Goal: Use online tool/utility: Utilize a website feature to perform a specific function

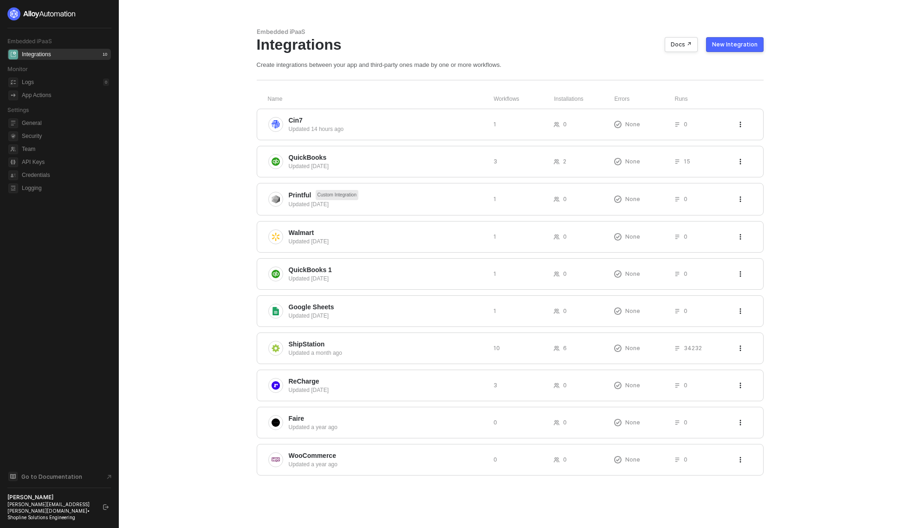
click at [196, 227] on main "Embedded iPaaS Integrations Docs ↗ New Integration Create integrations between …" at bounding box center [450, 264] width 901 height 528
click at [314, 153] on span "QuickBooks" at bounding box center [308, 157] width 38 height 9
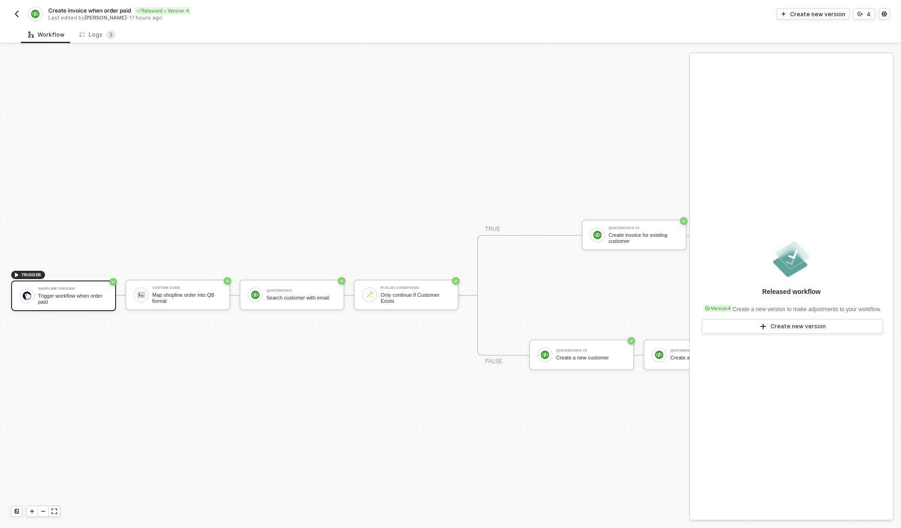
scroll to position [24, 0]
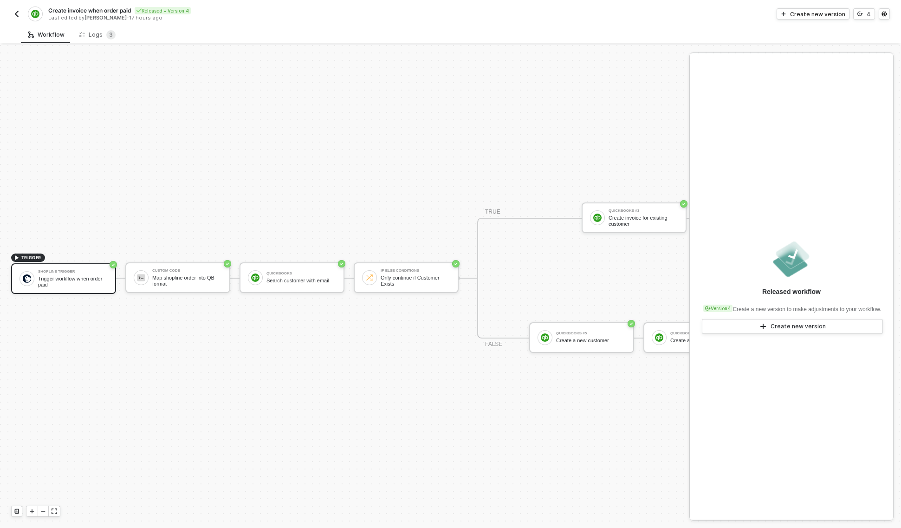
click at [17, 16] on img "button" at bounding box center [16, 13] width 7 height 7
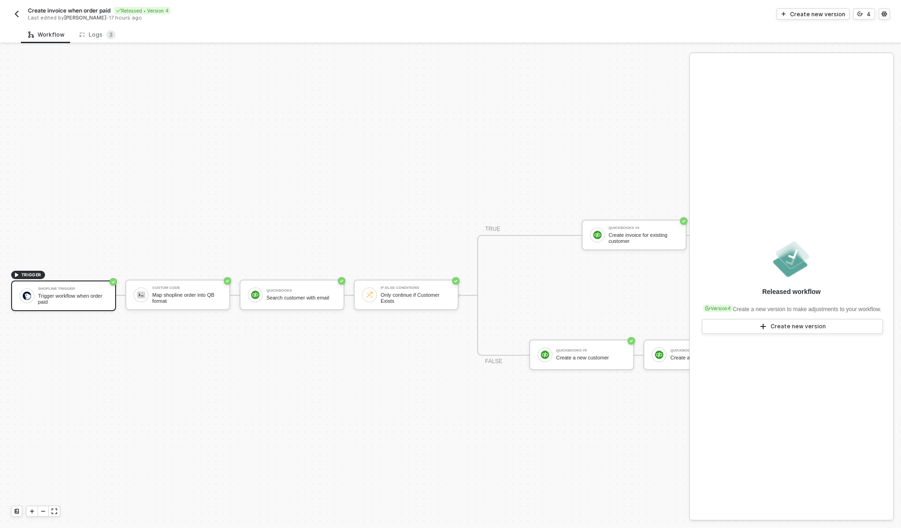
scroll to position [24, 0]
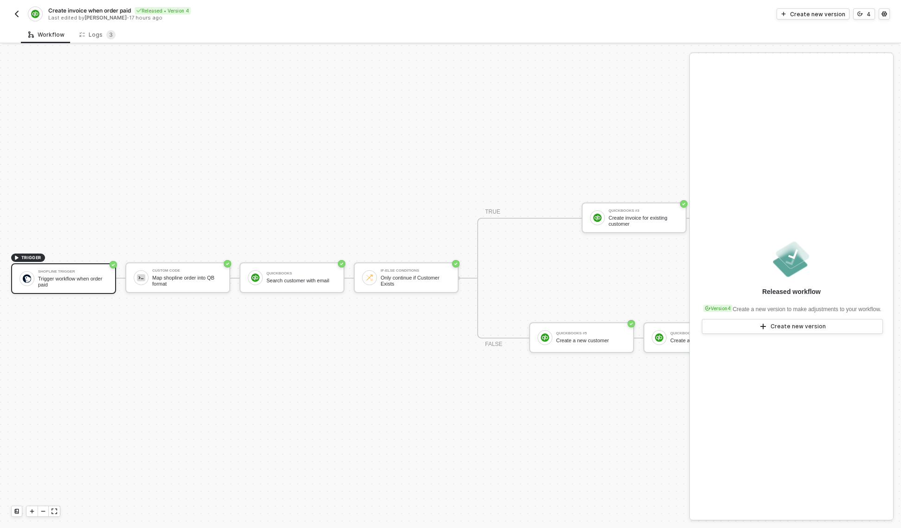
click at [17, 17] on img "button" at bounding box center [16, 13] width 7 height 7
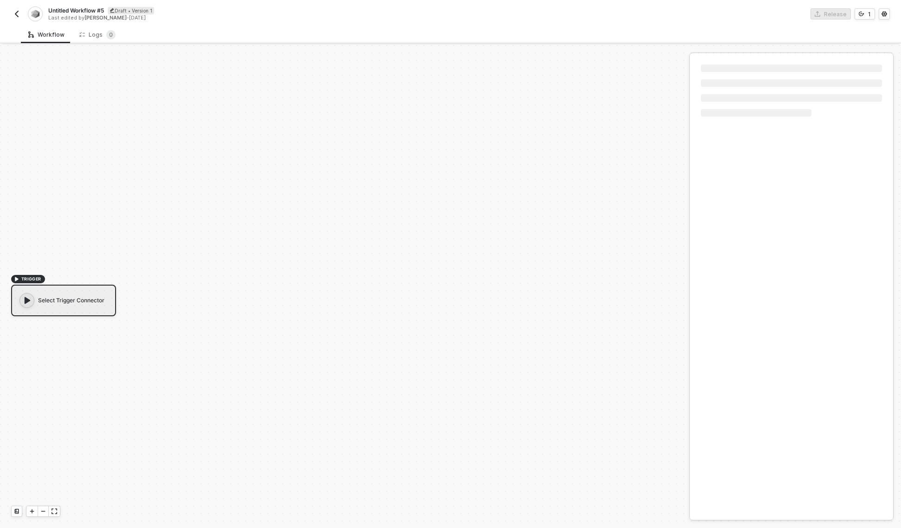
scroll to position [17, 0]
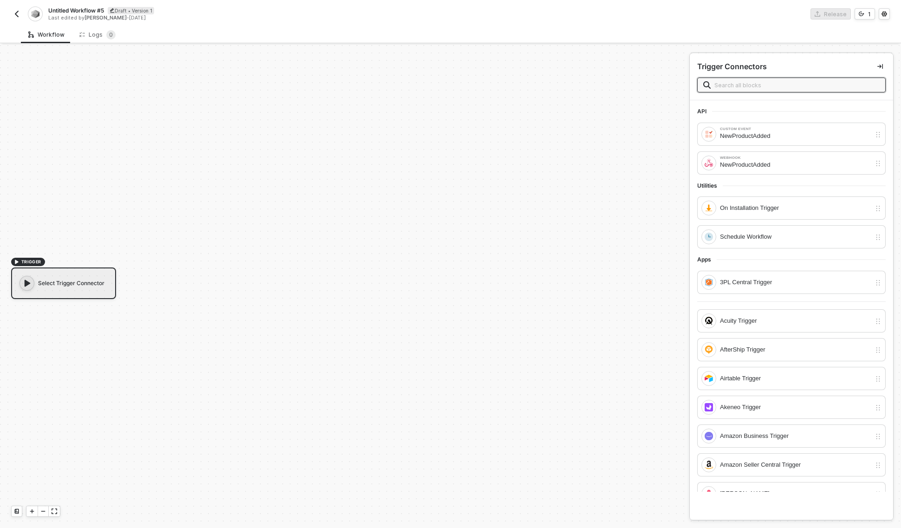
click at [757, 88] on input "text" at bounding box center [796, 85] width 165 height 10
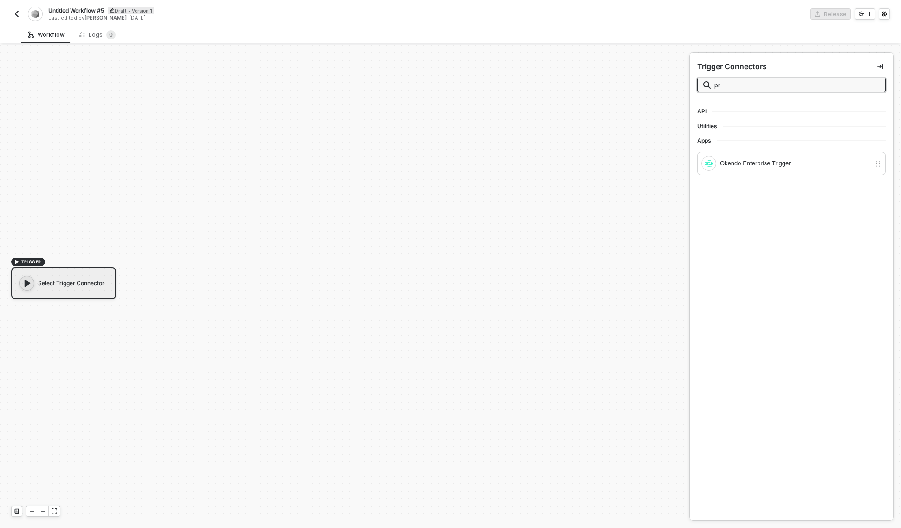
type input "p"
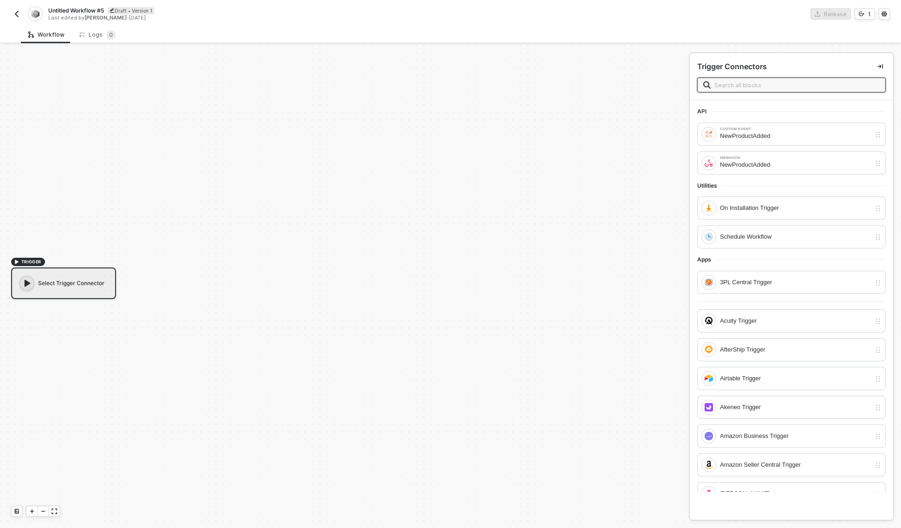
click at [24, 13] on div "Untitled Workflow #5 Draft • Version 1 Last edited by [PERSON_NAME] - [DATE]" at bounding box center [231, 13] width 440 height 15
click at [22, 13] on button "button" at bounding box center [16, 13] width 11 height 11
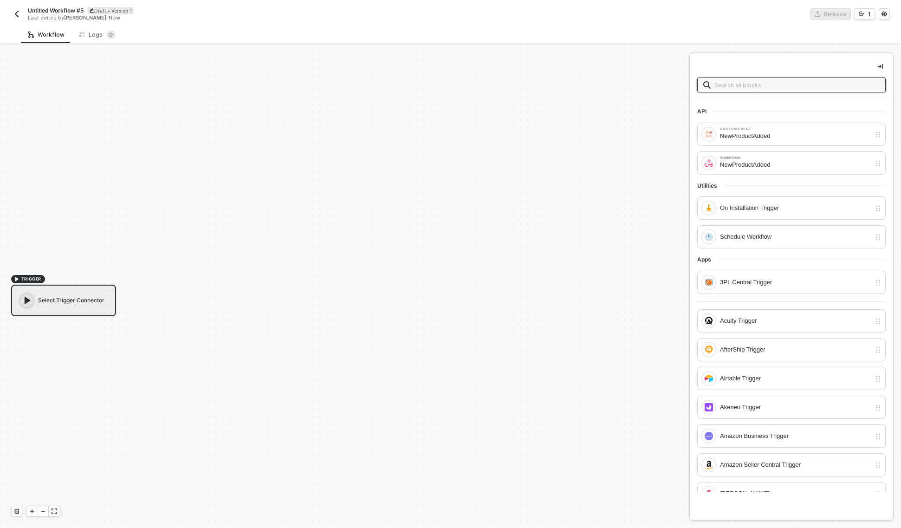
scroll to position [17, 0]
click at [812, 83] on input "text" at bounding box center [796, 85] width 165 height 10
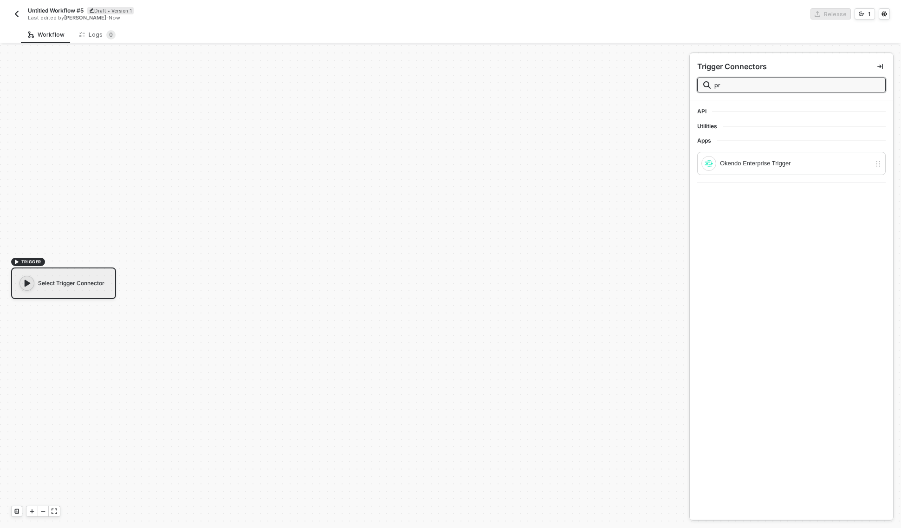
type input "p"
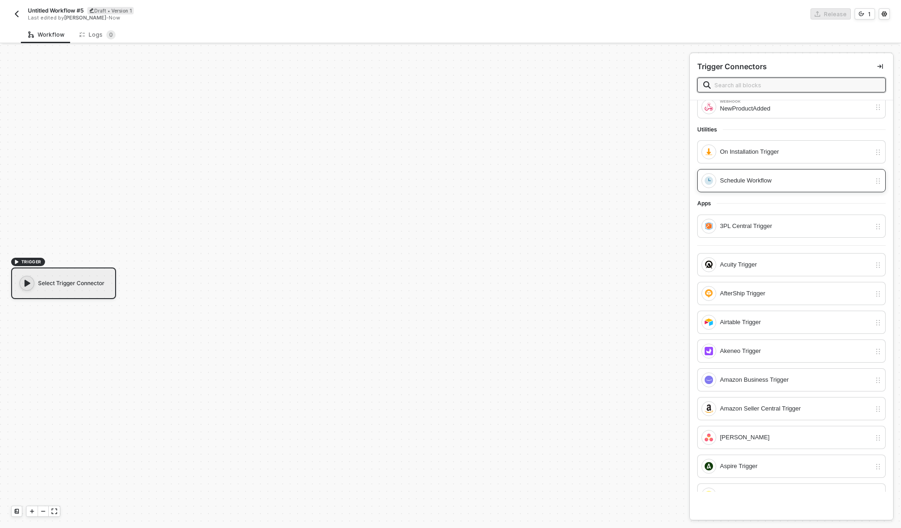
scroll to position [91, 0]
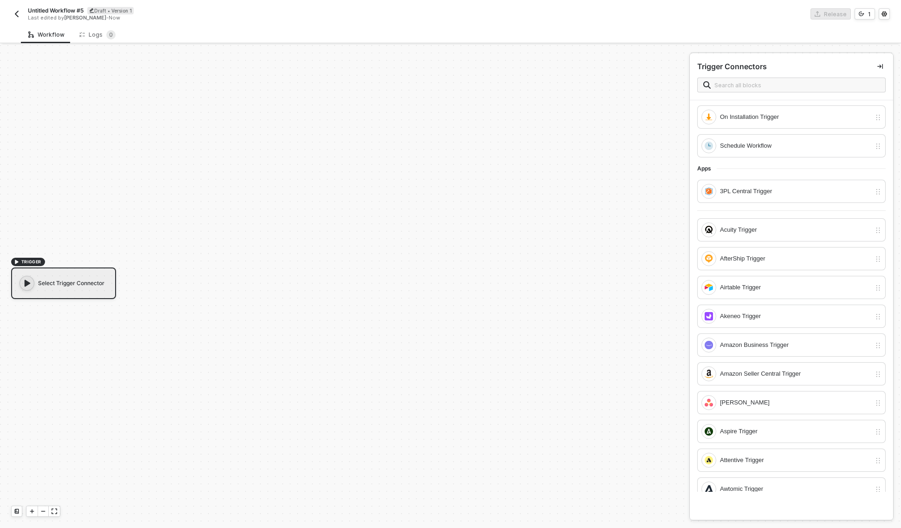
click at [881, 136] on div "API Custom Event NewProductAdded Webhook NewProductAdded Utilities On Installat…" at bounding box center [791, 295] width 203 height 391
drag, startPoint x: 881, startPoint y: 135, endPoint x: 883, endPoint y: 163, distance: 27.9
click at [883, 162] on div "API Custom Event NewProductAdded Webhook NewProductAdded Utilities On Installat…" at bounding box center [791, 295] width 203 height 391
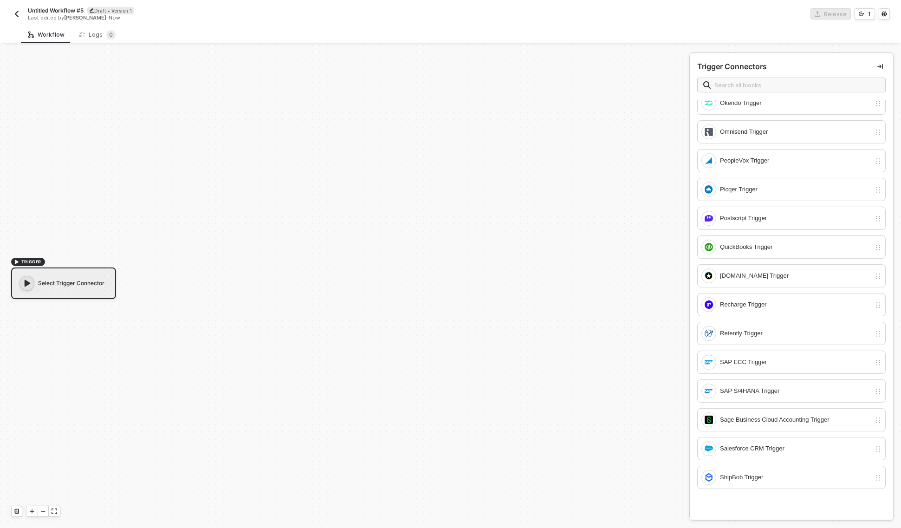
scroll to position [1981, 0]
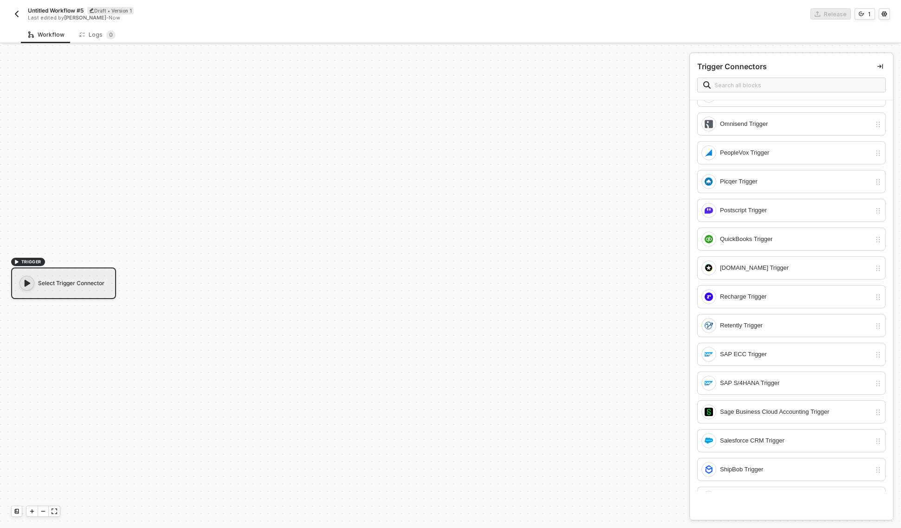
click at [10, 17] on div "Untitled Workflow #5 Draft • Version 1 Last edited by Jared Poole - Now Release…" at bounding box center [450, 13] width 901 height 26
click at [12, 15] on button "button" at bounding box center [16, 13] width 11 height 11
click at [14, 13] on img "button" at bounding box center [16, 13] width 7 height 7
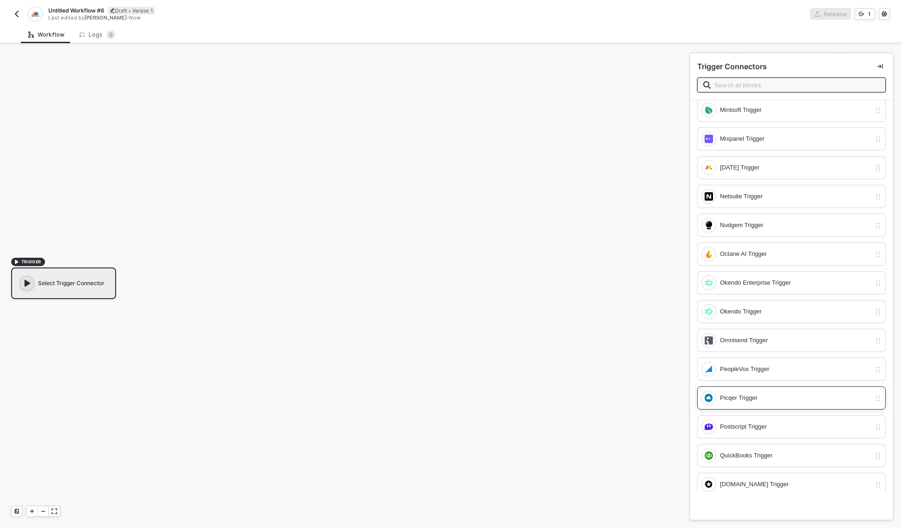
scroll to position [1766, 0]
click at [804, 86] on input "text" at bounding box center [796, 85] width 165 height 10
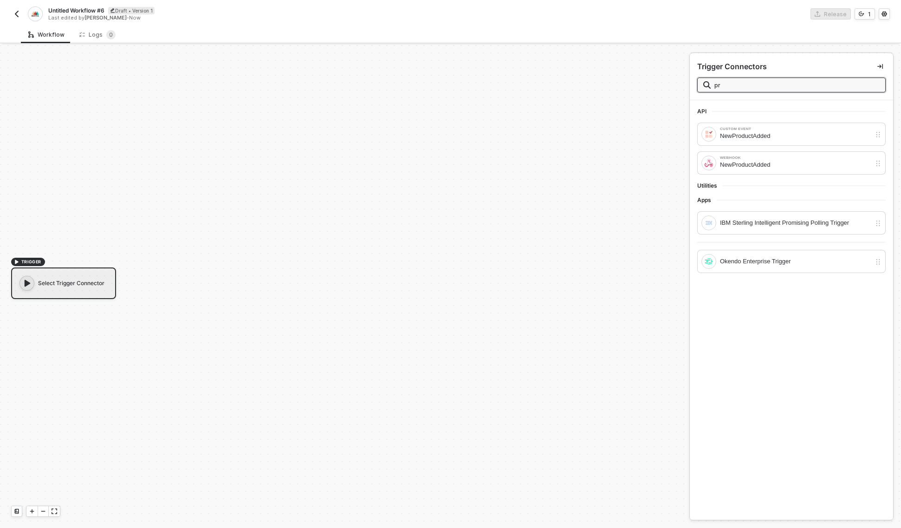
type input "p"
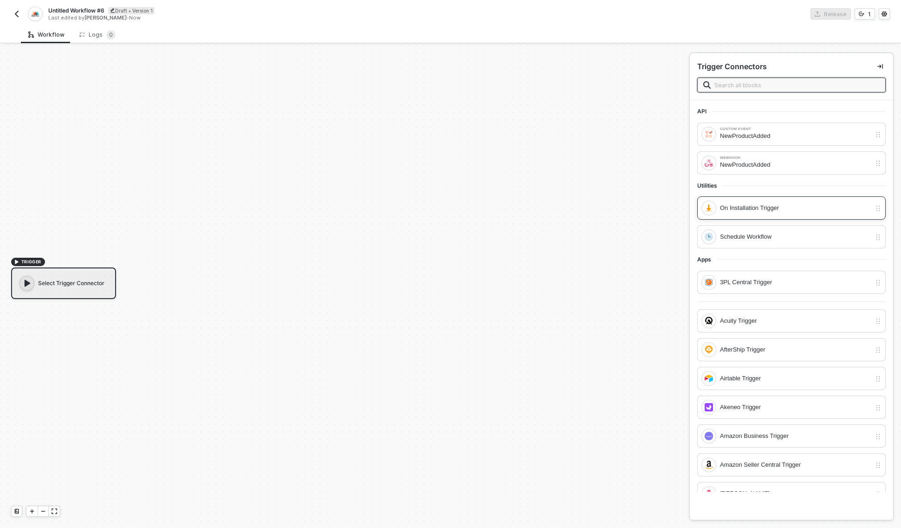
click at [818, 204] on div "On Installation Trigger" at bounding box center [795, 208] width 151 height 10
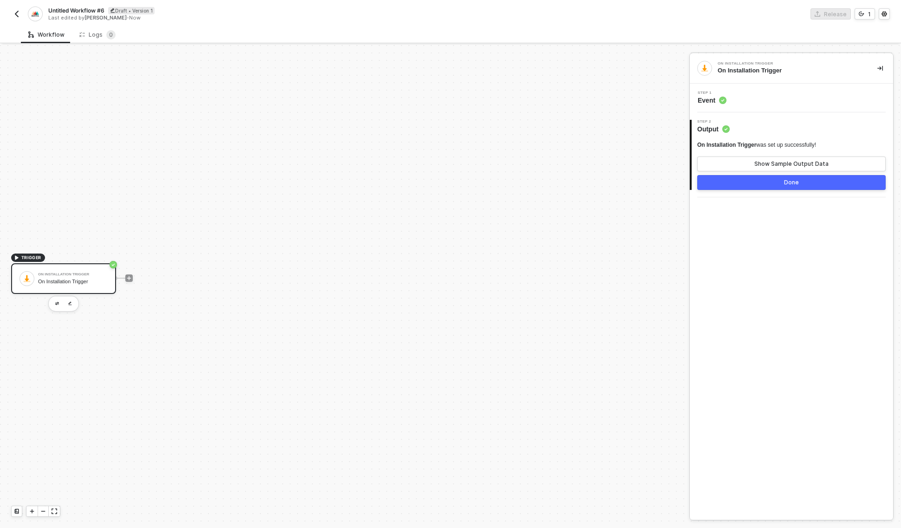
click at [783, 142] on div "On Installation Trigger was set up successfully!" at bounding box center [756, 145] width 119 height 8
click at [129, 277] on icon "icon-play" at bounding box center [129, 278] width 4 height 4
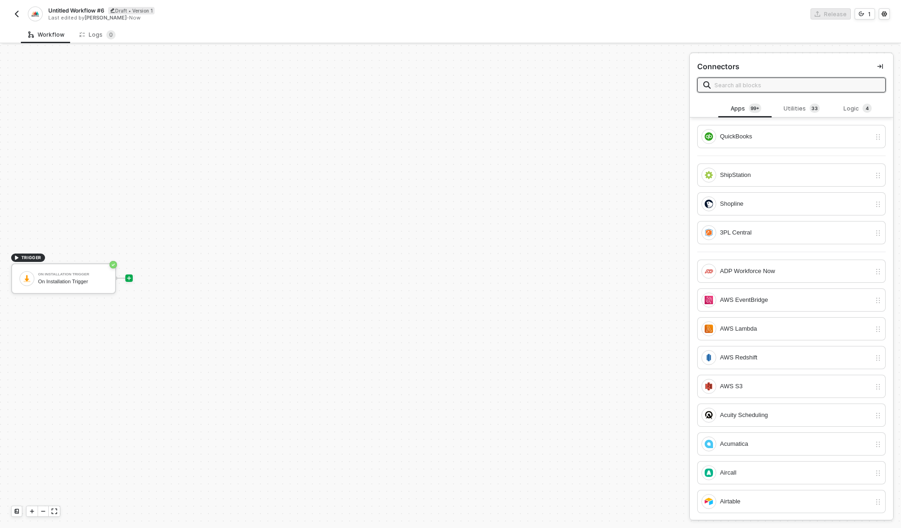
click at [792, 87] on input "text" at bounding box center [796, 85] width 165 height 10
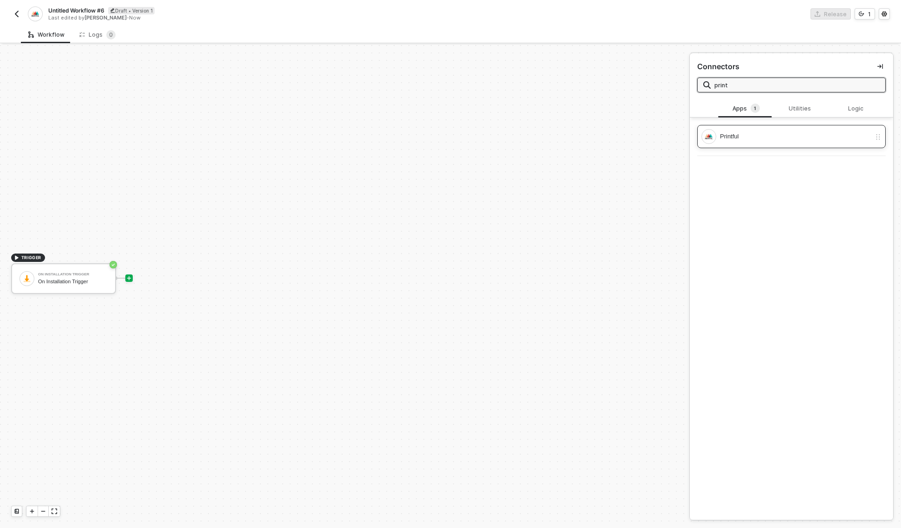
type input "print"
click at [827, 129] on div "Printful" at bounding box center [785, 136] width 169 height 15
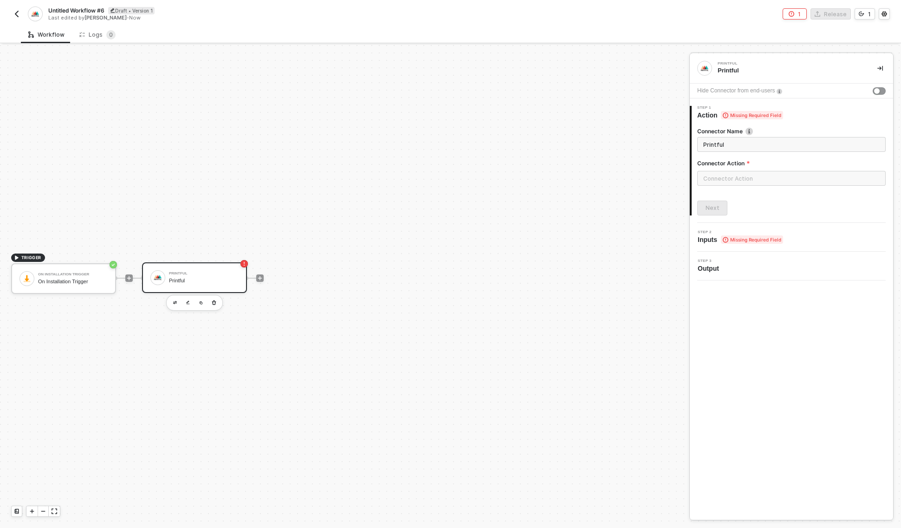
click at [15, 12] on img "button" at bounding box center [16, 13] width 7 height 7
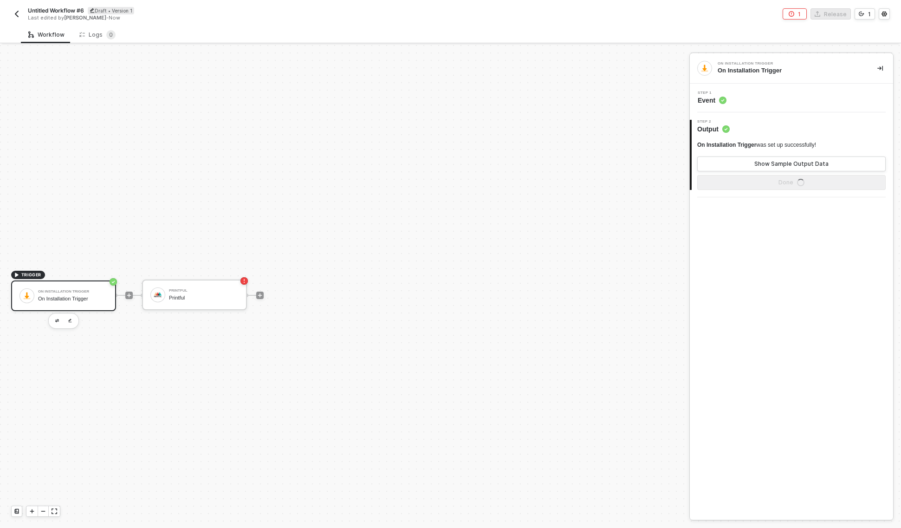
scroll to position [17, 0]
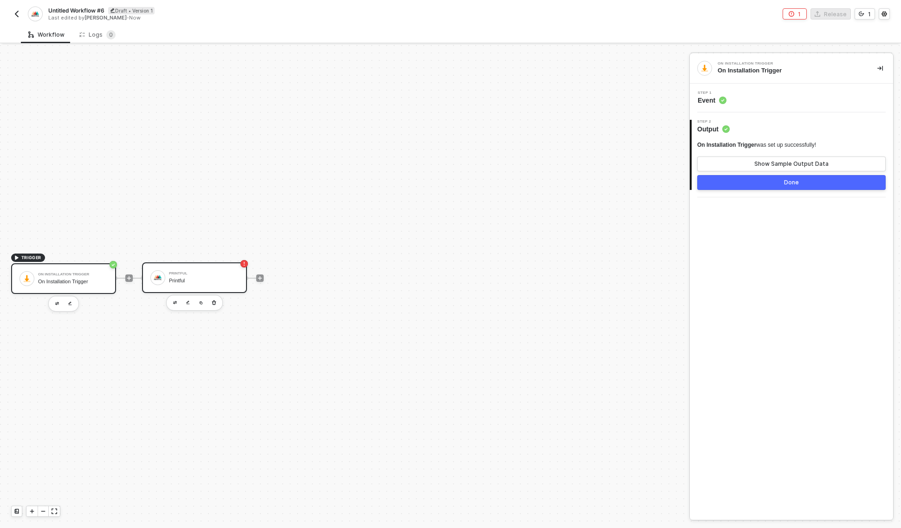
click at [191, 265] on div "Printful Printful" at bounding box center [194, 277] width 105 height 31
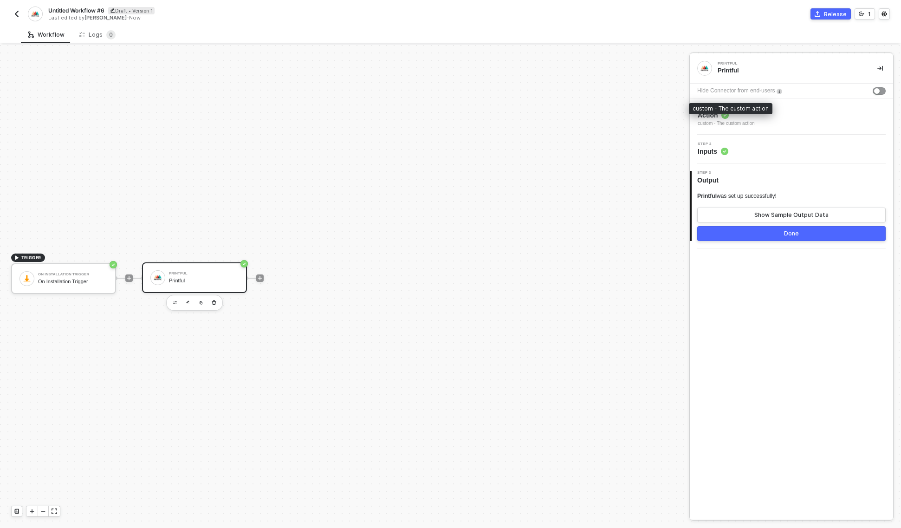
click at [752, 120] on div "custom - The custom action" at bounding box center [726, 123] width 57 height 7
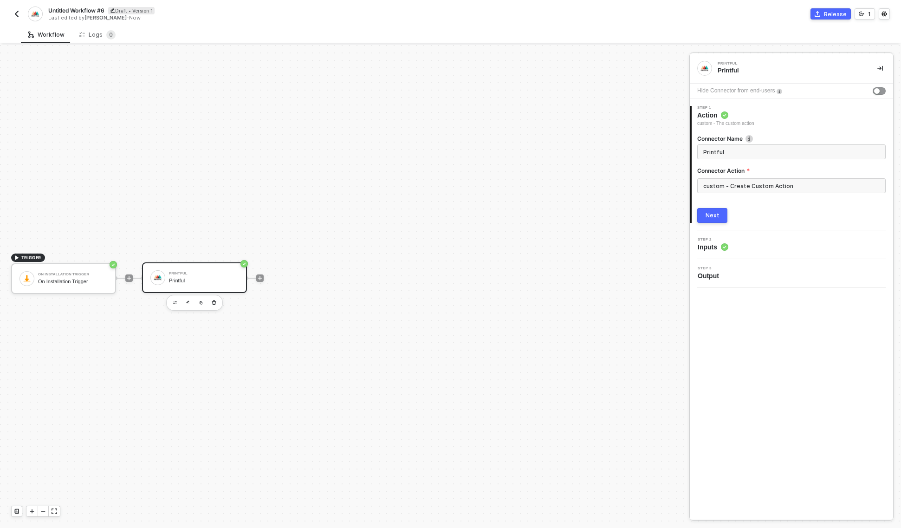
click at [741, 243] on div "Step 2 Inputs" at bounding box center [792, 245] width 201 height 14
click at [746, 248] on div "3 Step 3 Output" at bounding box center [791, 240] width 203 height 29
click at [706, 246] on span "Output" at bounding box center [710, 242] width 25 height 9
click at [716, 243] on span "Output" at bounding box center [710, 242] width 25 height 9
click at [712, 178] on div "No action needed, you can proceed to the next step." at bounding box center [791, 175] width 188 height 8
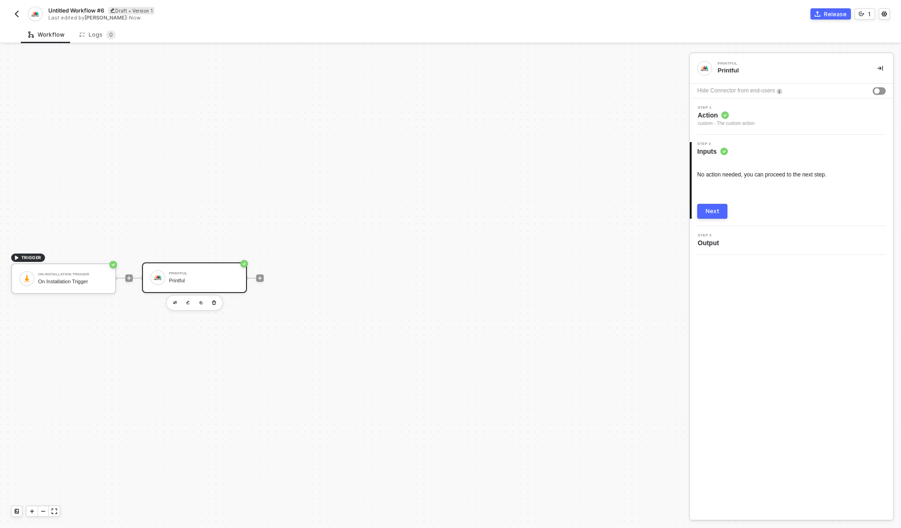
click at [189, 274] on div "Printful" at bounding box center [204, 274] width 70 height 4
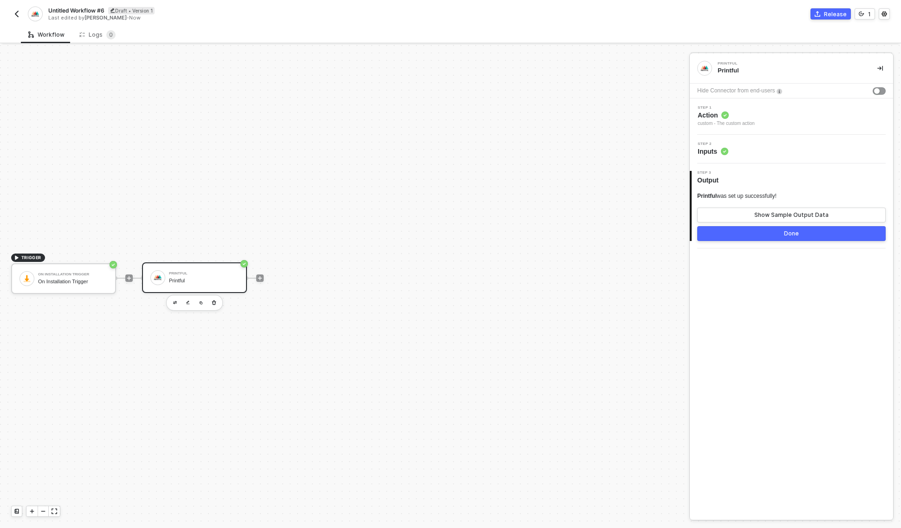
click at [746, 146] on div "Step 2 Inputs" at bounding box center [792, 149] width 201 height 14
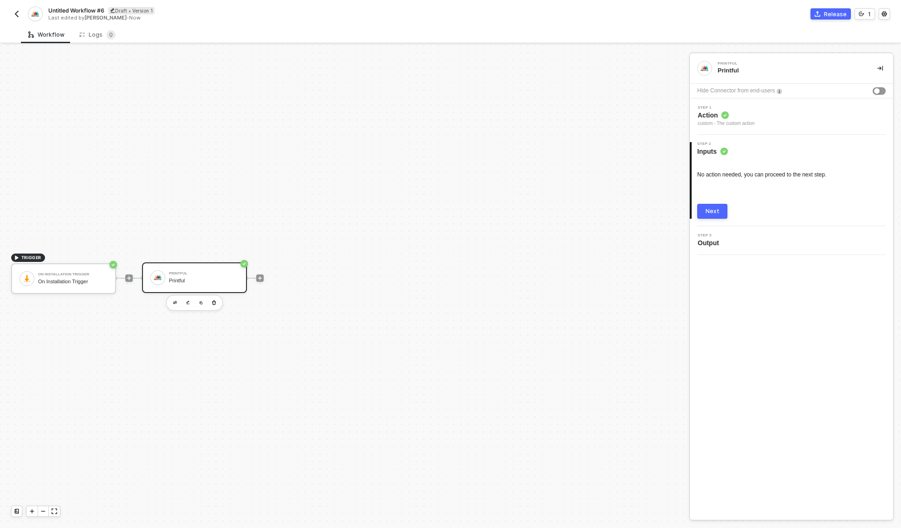
click at [708, 213] on div "Next" at bounding box center [713, 211] width 14 height 7
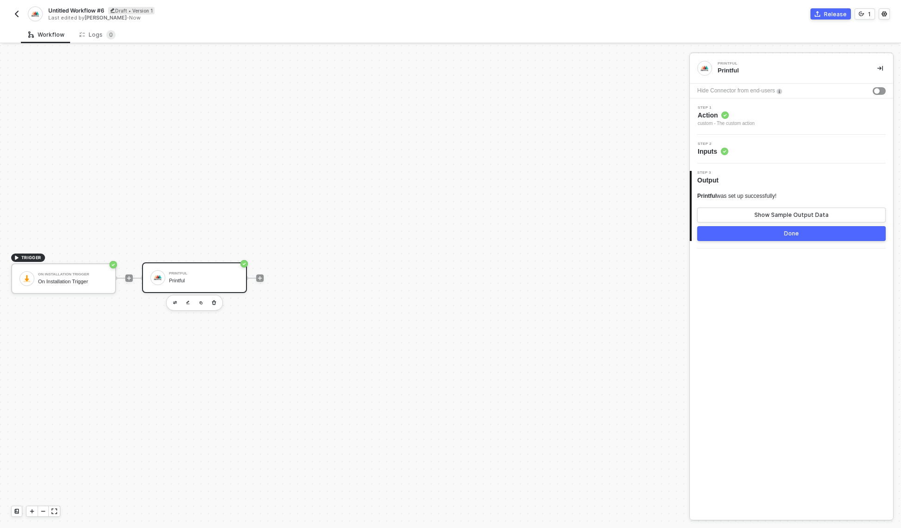
click at [755, 120] on div "custom - The custom action" at bounding box center [726, 123] width 57 height 7
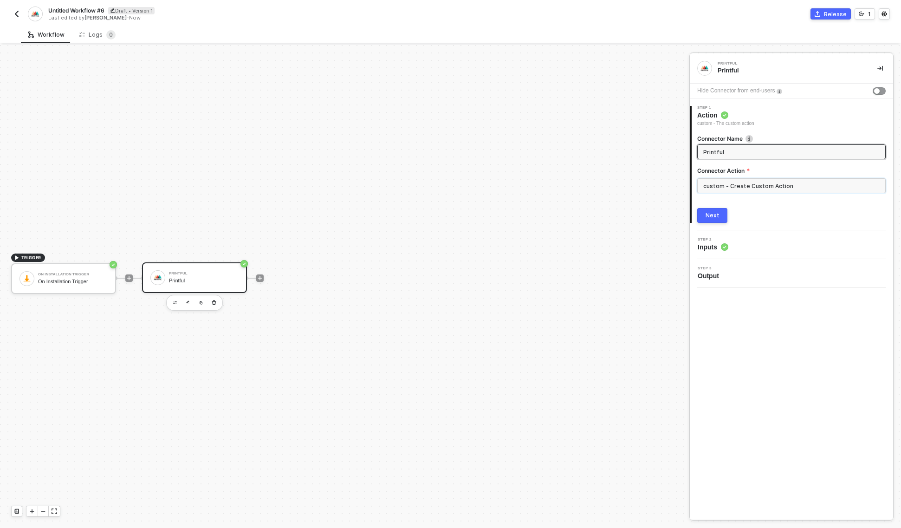
click at [764, 185] on input "custom - Create Custom Action" at bounding box center [791, 185] width 188 height 15
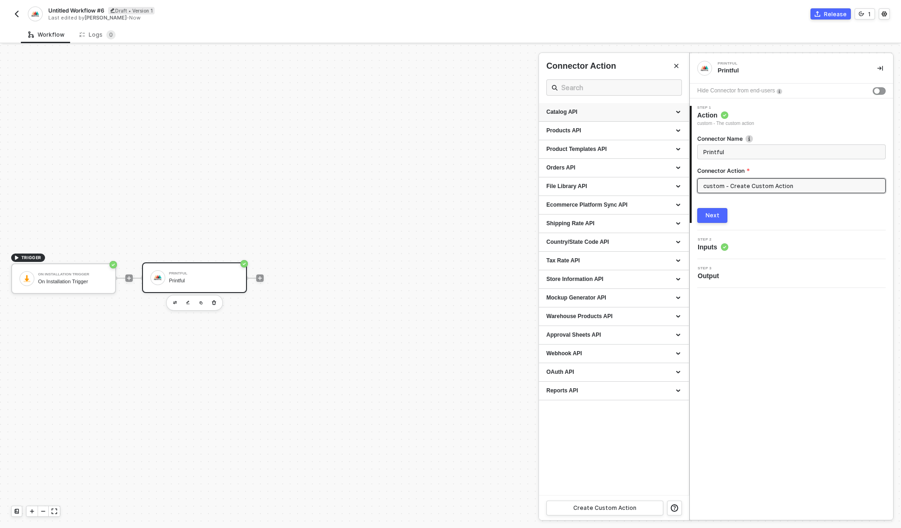
click at [649, 117] on div "Catalog API" at bounding box center [614, 112] width 150 height 19
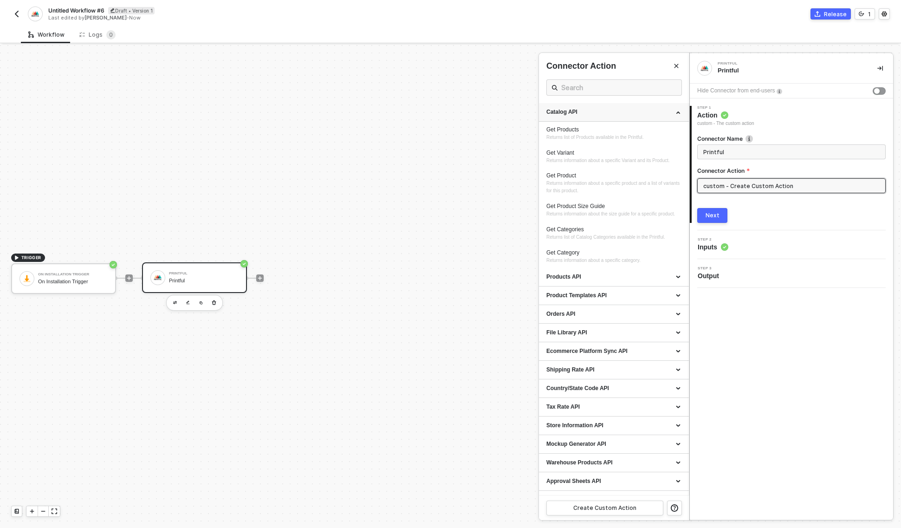
click at [649, 117] on div "Catalog API" at bounding box center [614, 112] width 150 height 19
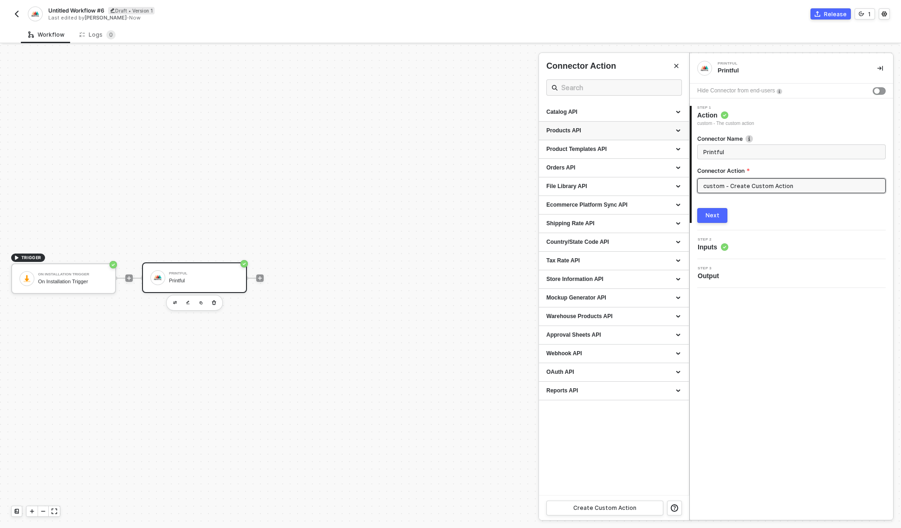
click at [646, 128] on div "Products API" at bounding box center [613, 131] width 135 height 8
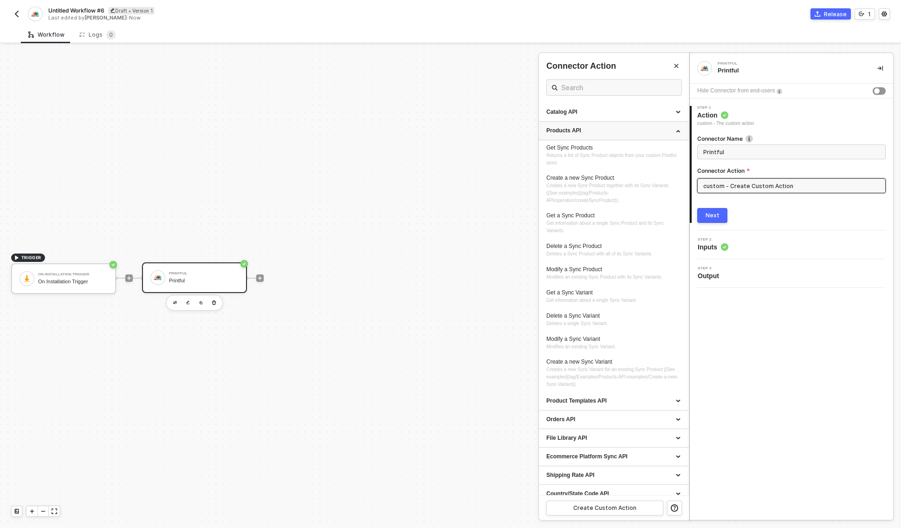
click at [646, 128] on div "Products API" at bounding box center [613, 131] width 135 height 8
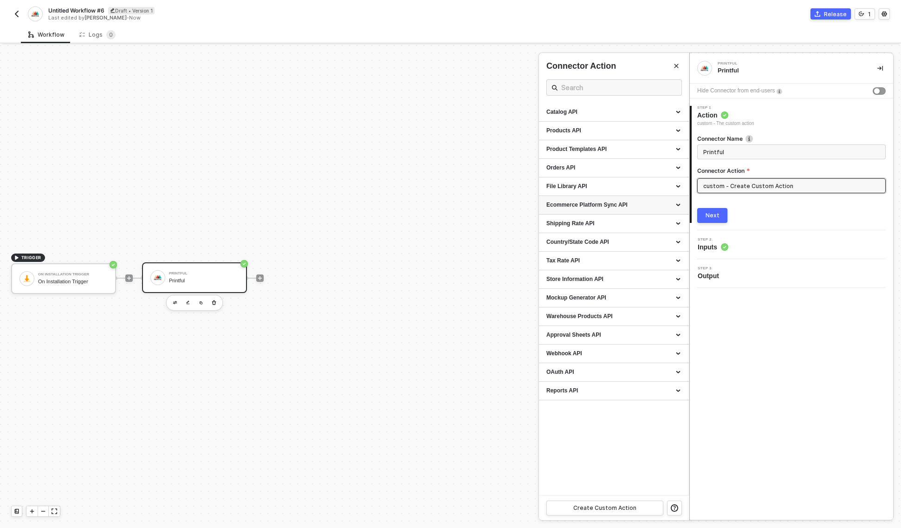
click at [627, 206] on div "Ecommerce Platform Sync API" at bounding box center [613, 205] width 135 height 8
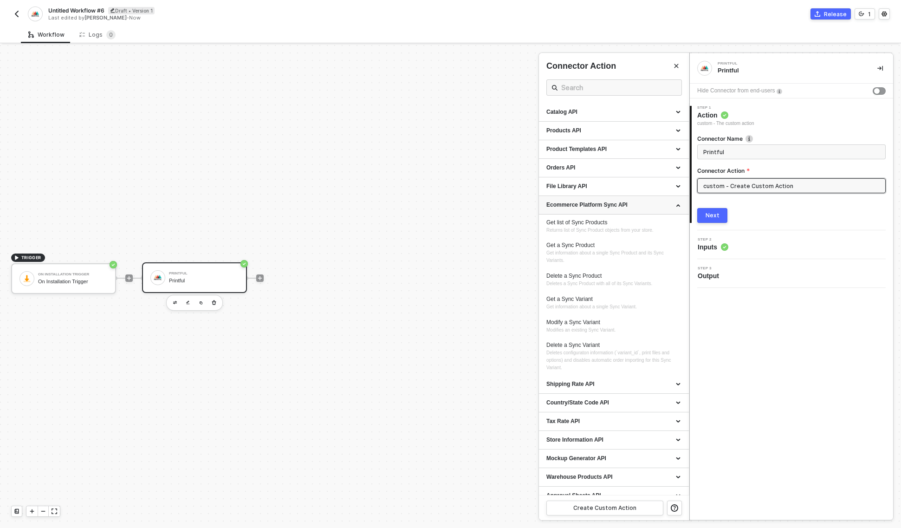
click at [643, 209] on div "Ecommerce Platform Sync API" at bounding box center [614, 205] width 150 height 19
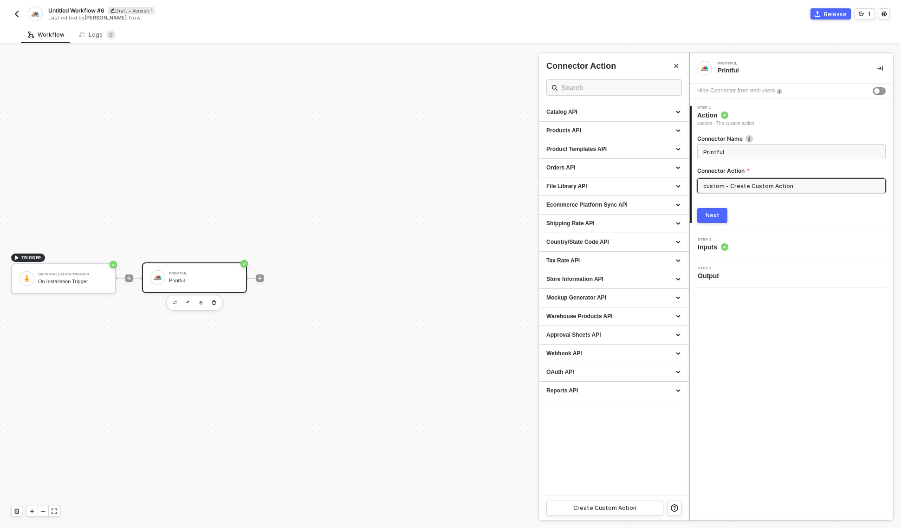
click at [327, 144] on div at bounding box center [450, 286] width 901 height 483
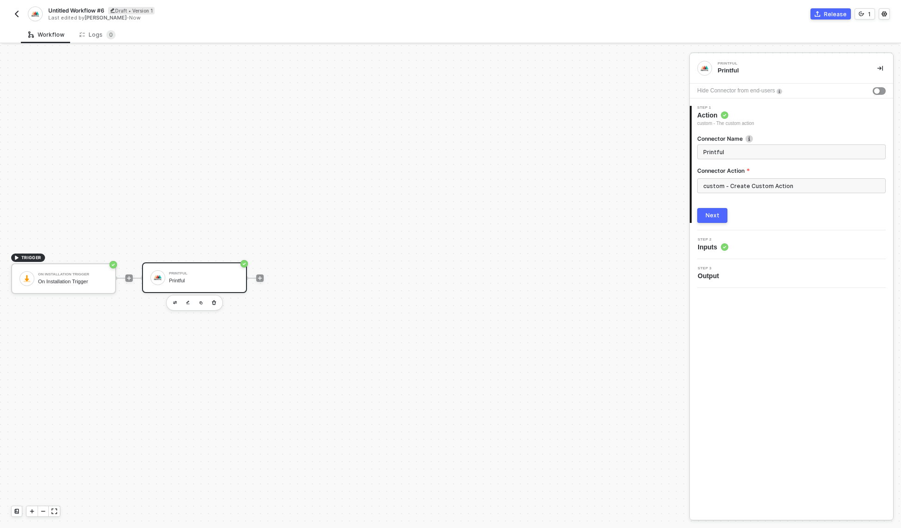
click at [18, 14] on img "button" at bounding box center [16, 13] width 7 height 7
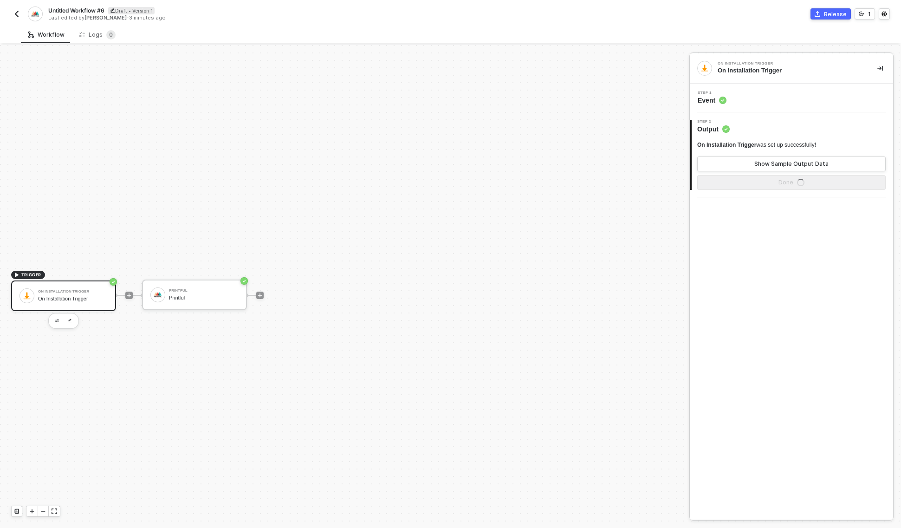
scroll to position [17, 0]
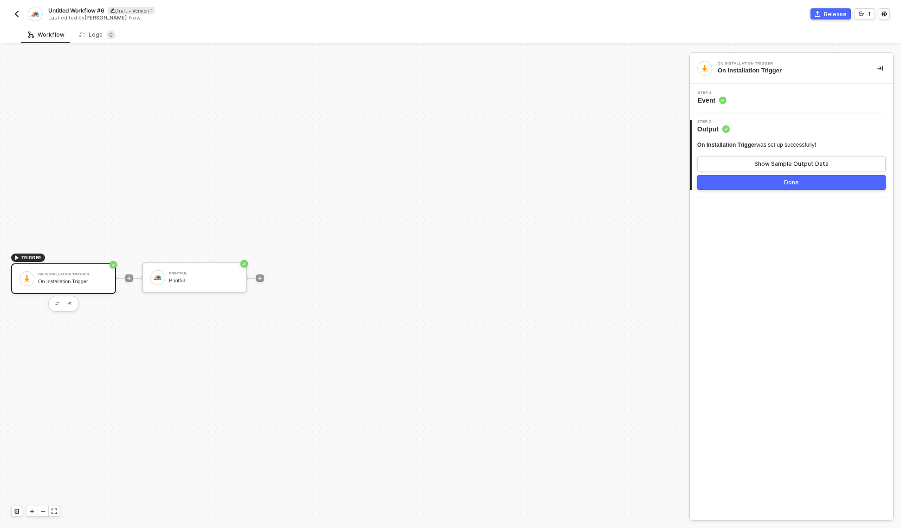
drag, startPoint x: 194, startPoint y: 339, endPoint x: 95, endPoint y: 341, distance: 98.4
